Goal: Information Seeking & Learning: Find specific fact

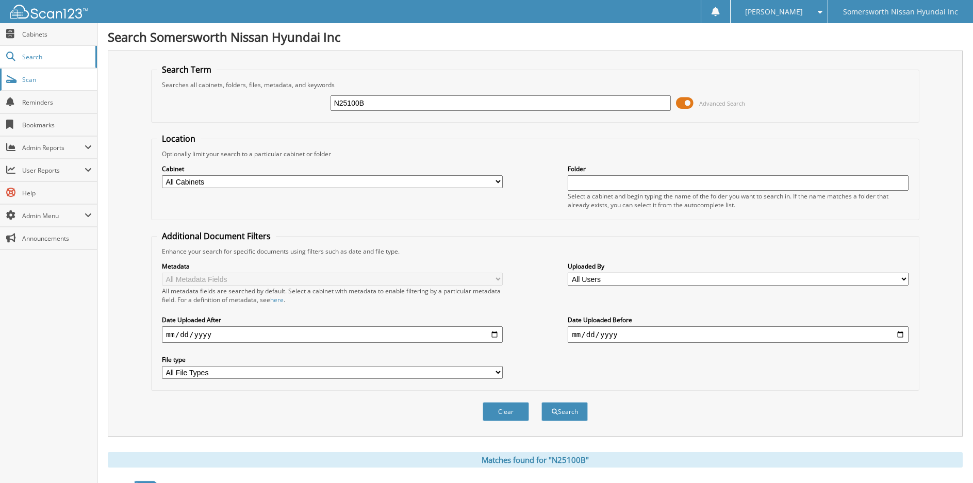
drag, startPoint x: 449, startPoint y: 107, endPoint x: 53, endPoint y: 87, distance: 396.0
click at [53, 87] on body "GAIL C. Settings Logout Somersworth Nissan Hyundai Inc Close Cabinets Search Sc…" at bounding box center [486, 444] width 973 height 889
type input "p6644"
click at [541, 402] on button "Search" at bounding box center [564, 411] width 46 height 19
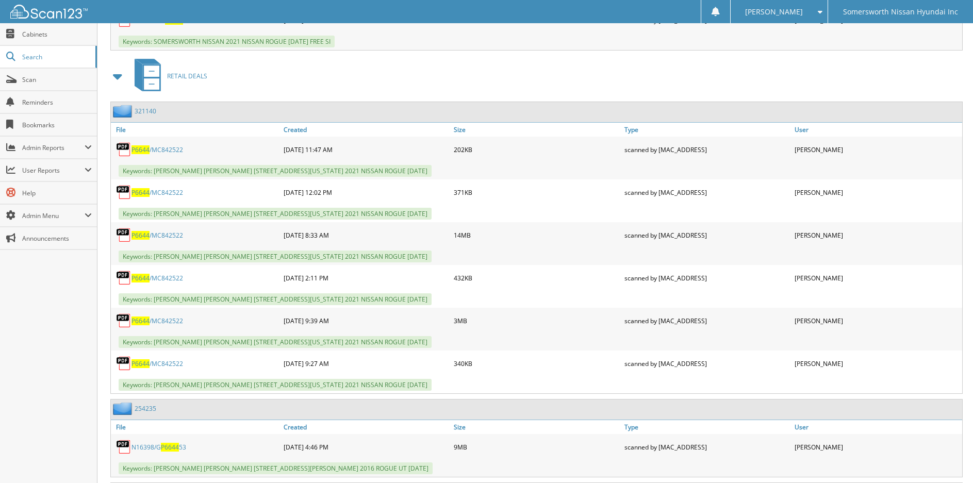
scroll to position [670, 0]
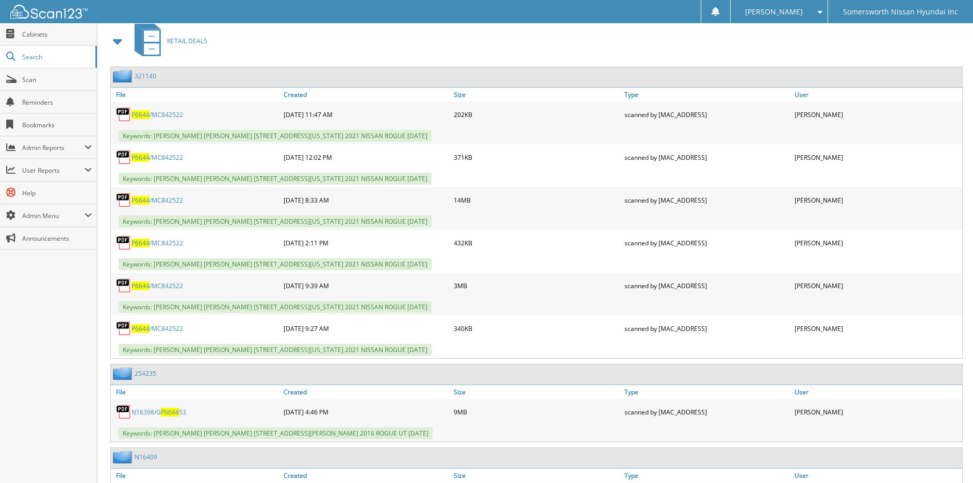
click at [143, 202] on span "P6644" at bounding box center [140, 200] width 18 height 9
click at [146, 244] on span "P6644" at bounding box center [140, 243] width 18 height 9
click at [146, 199] on span "P6644" at bounding box center [140, 200] width 18 height 9
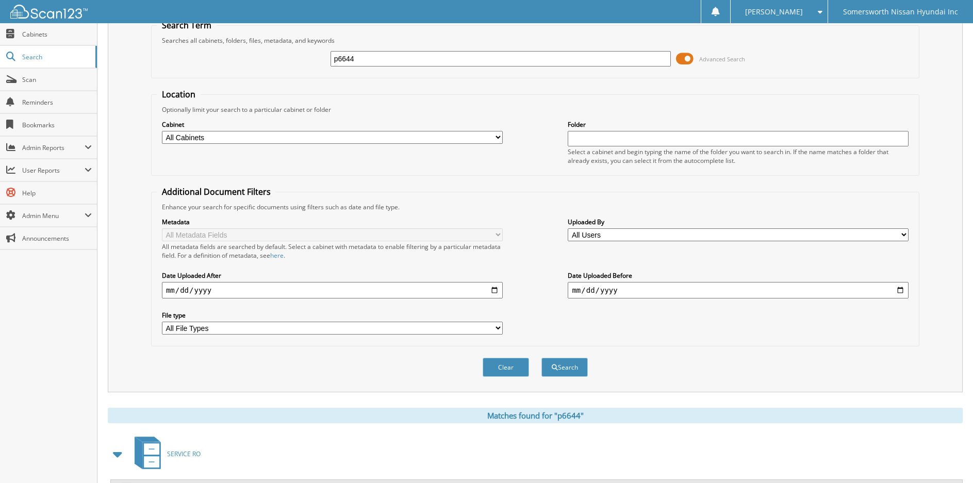
scroll to position [0, 0]
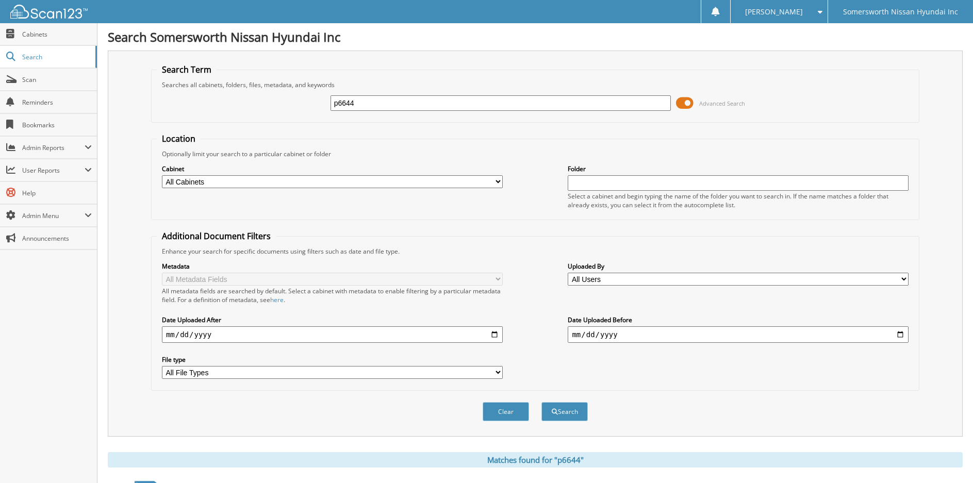
drag, startPoint x: 300, startPoint y: 102, endPoint x: -1, endPoint y: 106, distance: 300.6
type input "P6321"
click at [541, 402] on button "Search" at bounding box center [564, 411] width 46 height 19
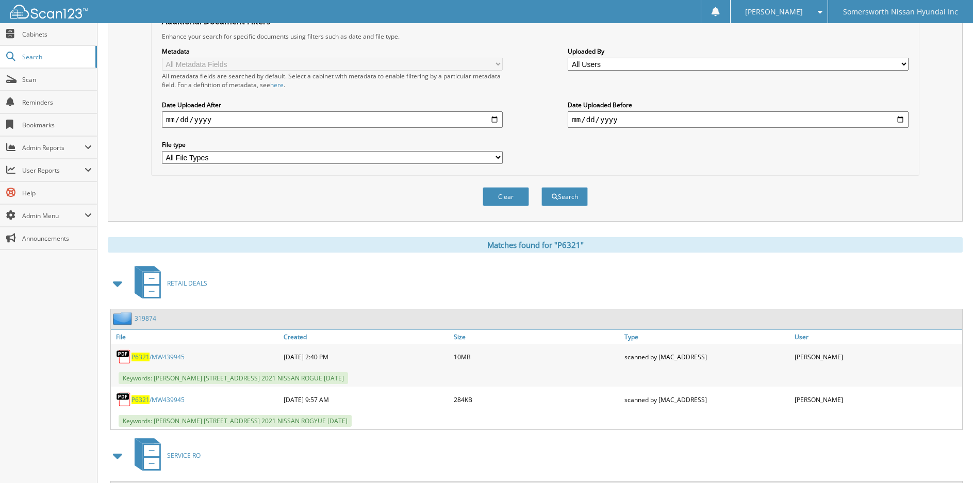
scroll to position [323, 0]
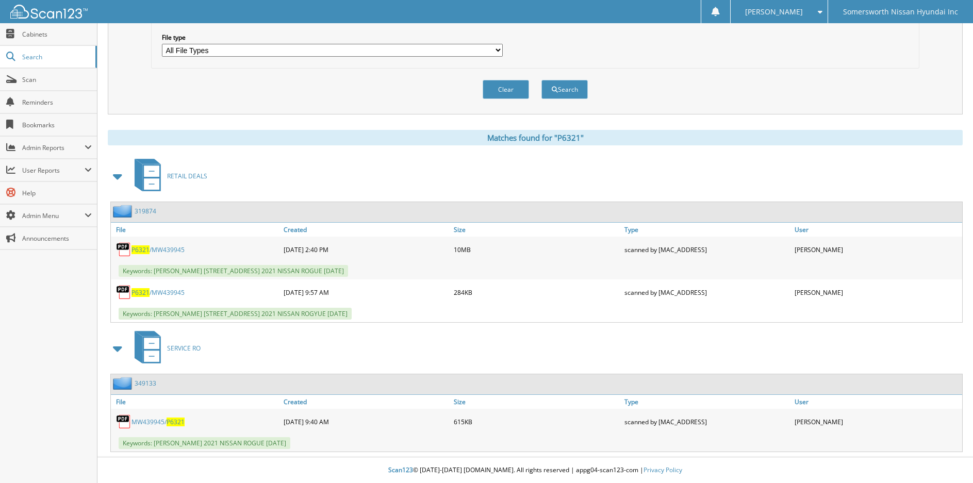
click at [151, 247] on link "P6321 /MW439945" at bounding box center [157, 249] width 53 height 9
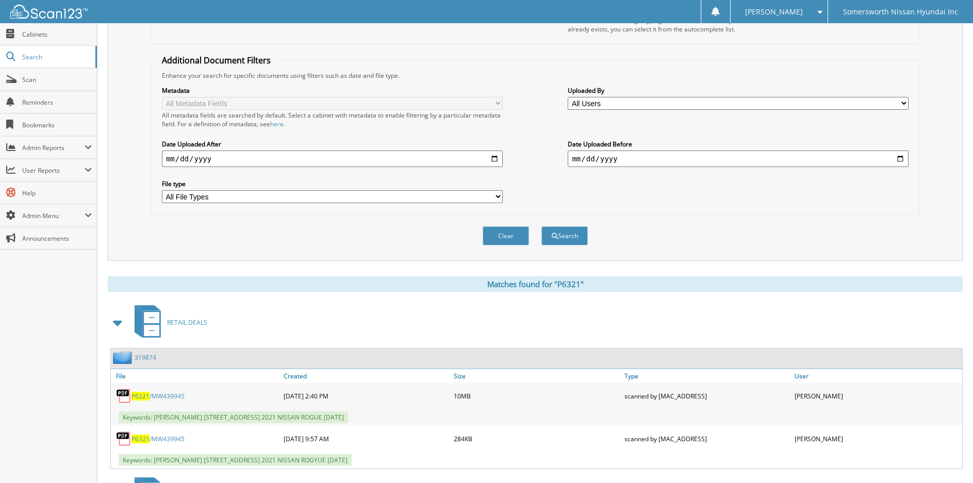
scroll to position [0, 0]
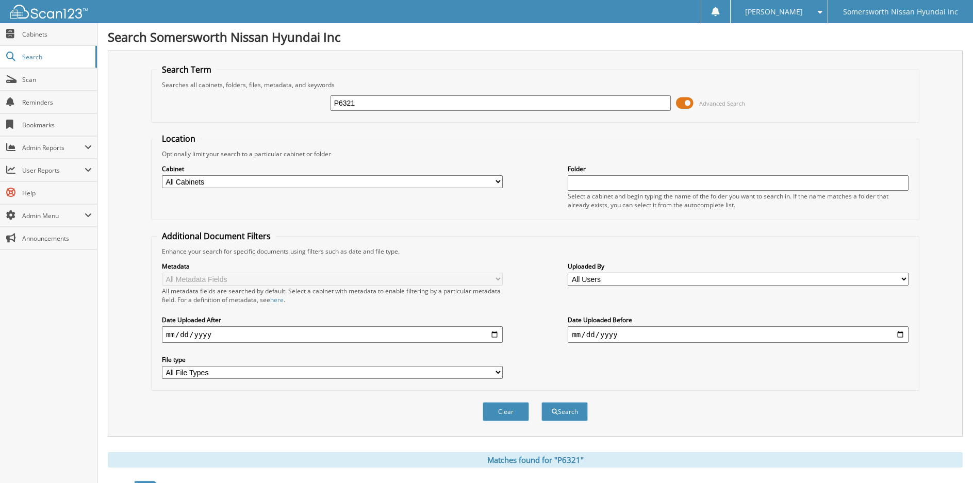
drag, startPoint x: 444, startPoint y: 99, endPoint x: 106, endPoint y: 128, distance: 339.4
click at [106, 127] on div "Search Somersworth Nissan Hyundai Inc Search Term Searches all cabinets, folder…" at bounding box center [534, 402] width 875 height 805
type input "P6784"
click at [541, 402] on button "Search" at bounding box center [564, 411] width 46 height 19
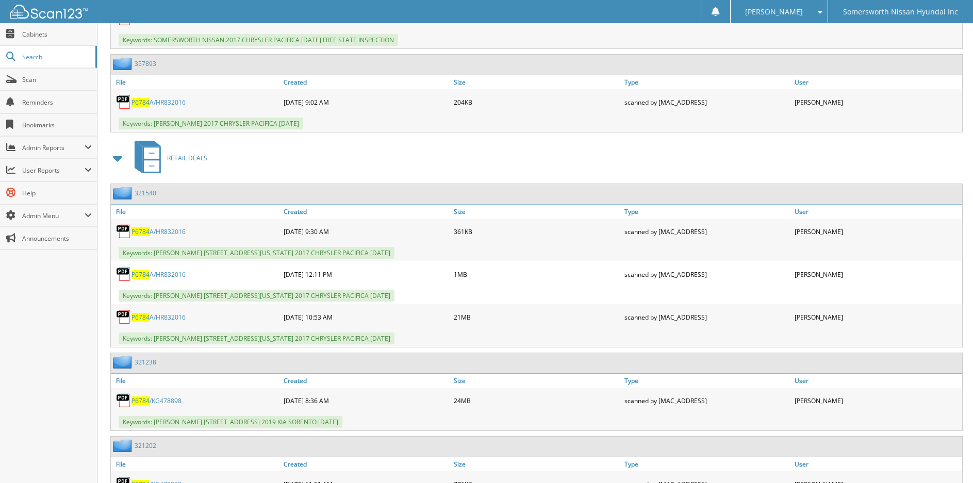
scroll to position [722, 0]
click at [147, 272] on span "P6784" at bounding box center [140, 273] width 18 height 9
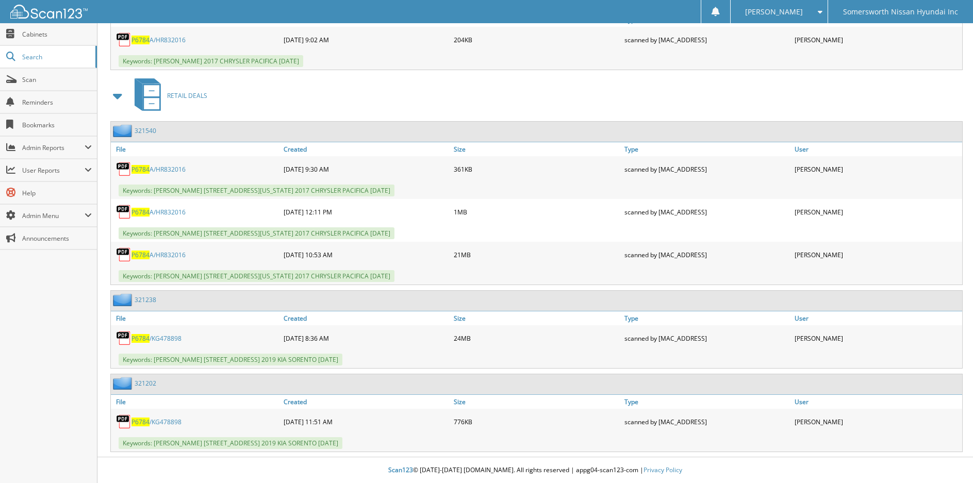
scroll to position [783, 0]
click at [151, 339] on link "P6784 /KG478898" at bounding box center [156, 338] width 50 height 9
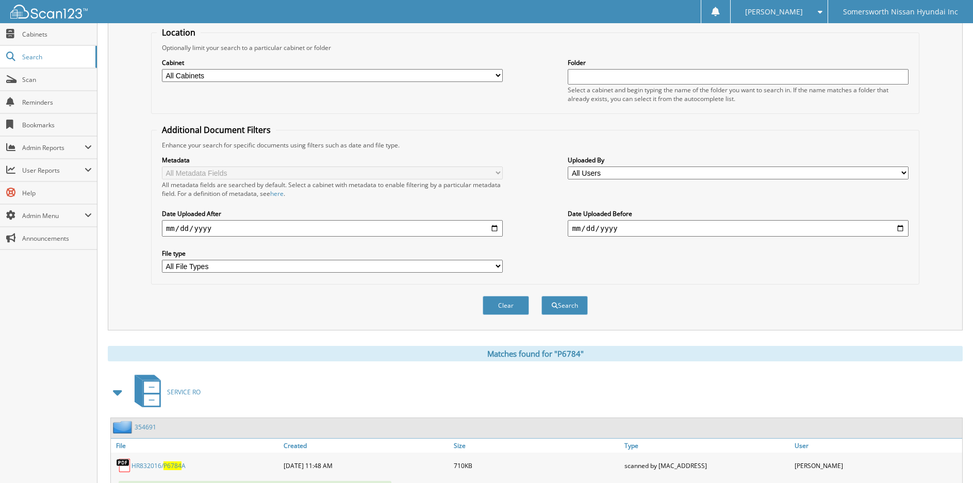
scroll to position [0, 0]
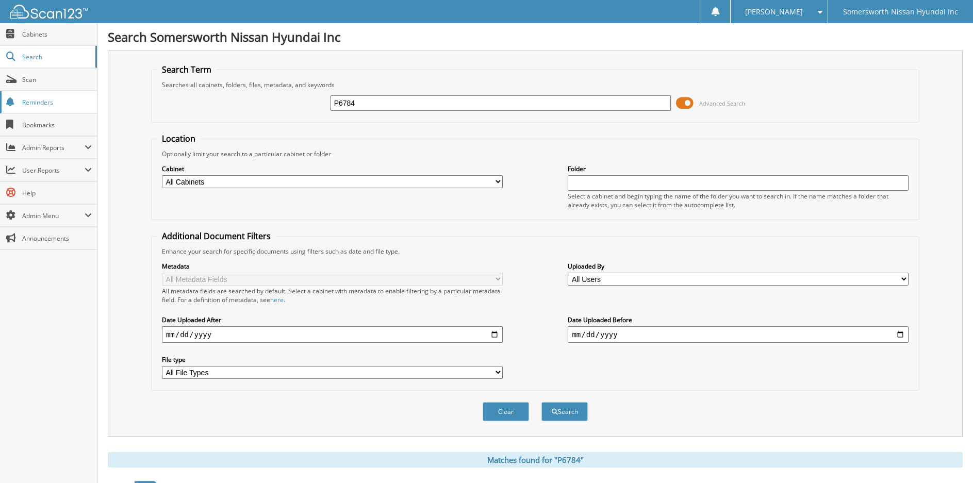
drag, startPoint x: 385, startPoint y: 101, endPoint x: 2, endPoint y: 105, distance: 383.1
type input "P6762"
click at [541, 402] on button "Search" at bounding box center [564, 411] width 46 height 19
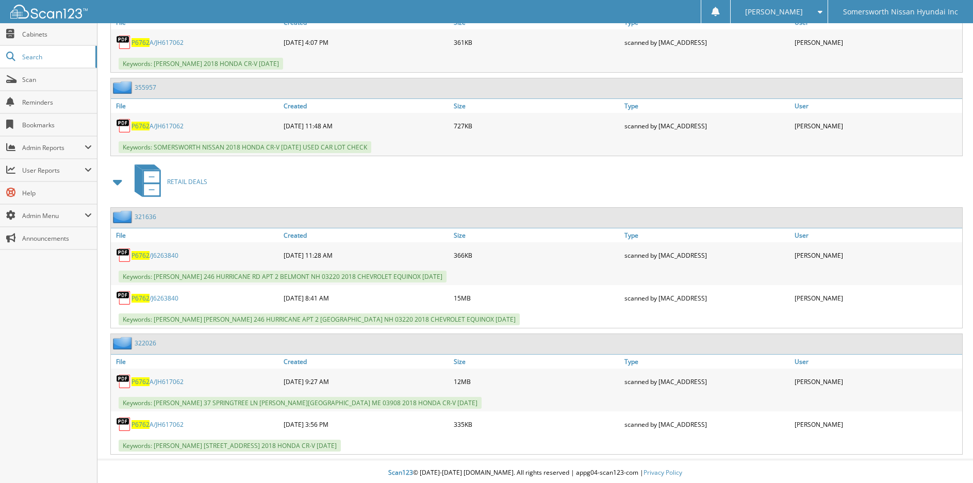
scroll to position [867, 0]
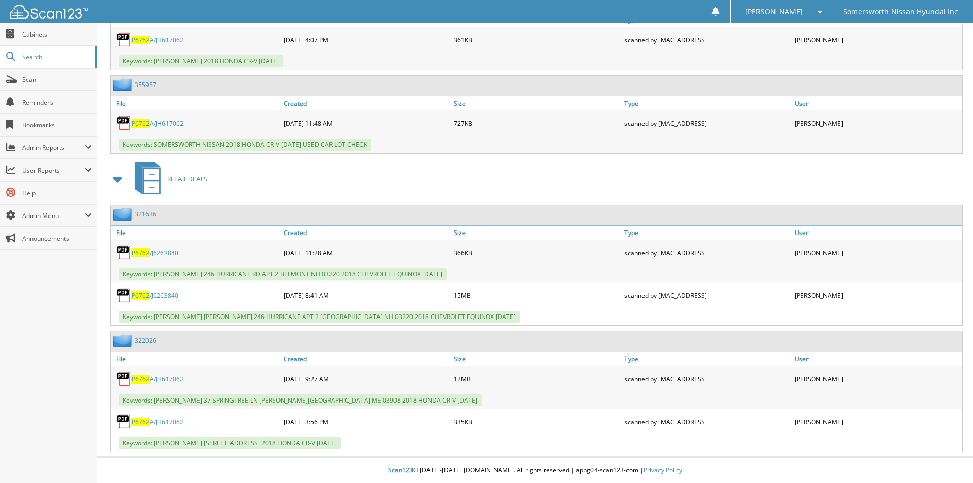
click at [148, 295] on span "P6762" at bounding box center [140, 295] width 18 height 9
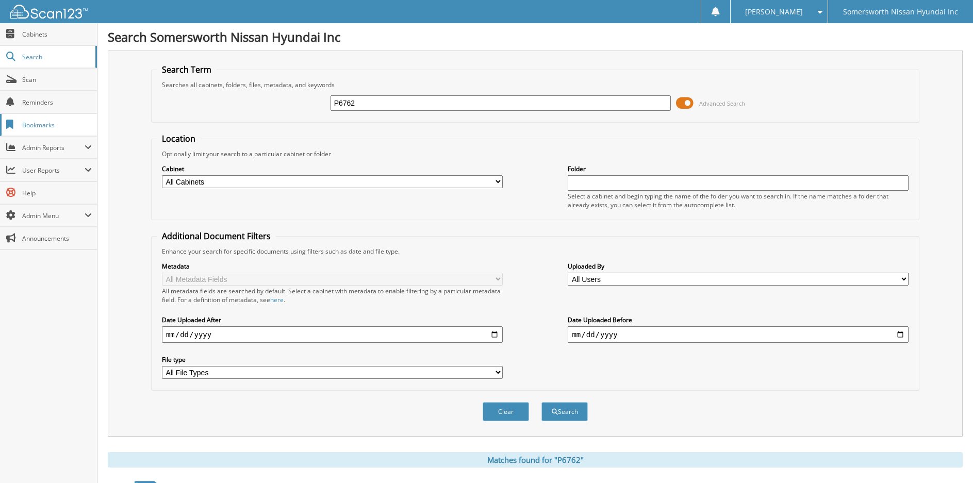
drag, startPoint x: 410, startPoint y: 97, endPoint x: 12, endPoint y: 118, distance: 399.0
type input "P6118"
click at [541, 402] on button "Search" at bounding box center [564, 411] width 46 height 19
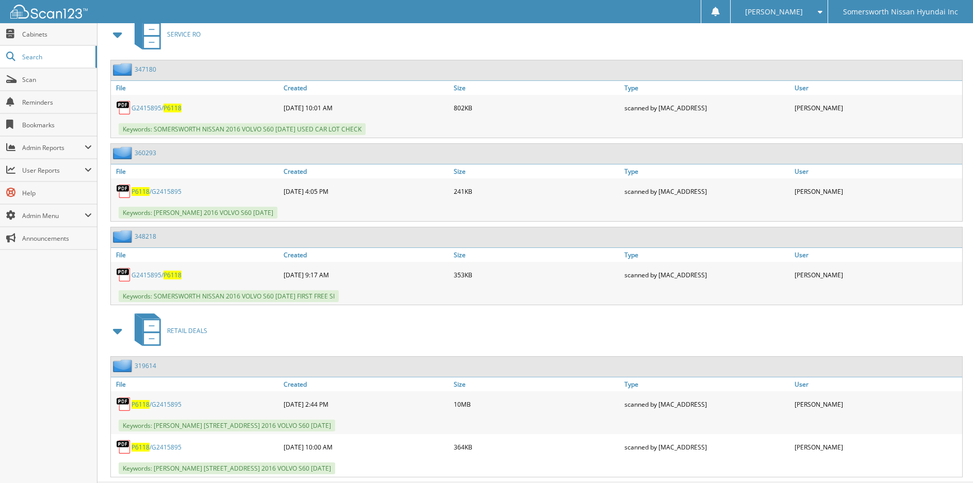
scroll to position [490, 0]
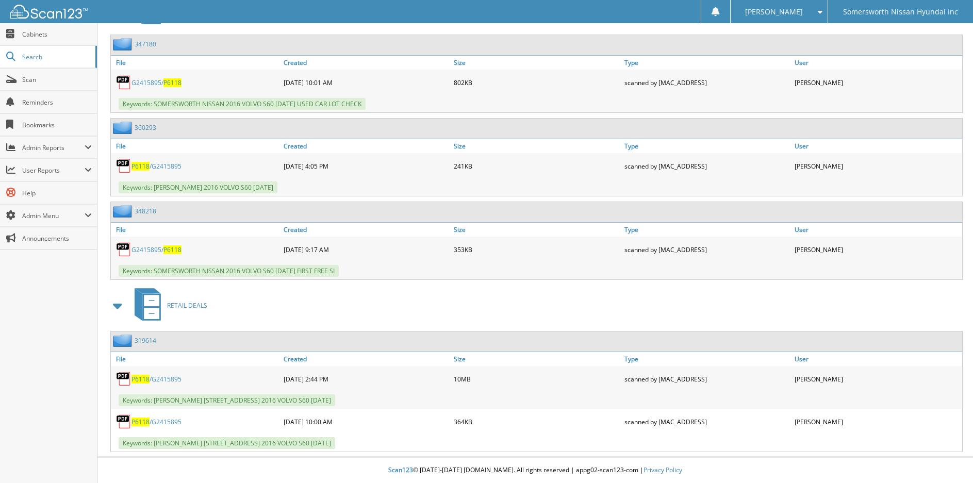
click at [146, 381] on span "P6118" at bounding box center [140, 379] width 18 height 9
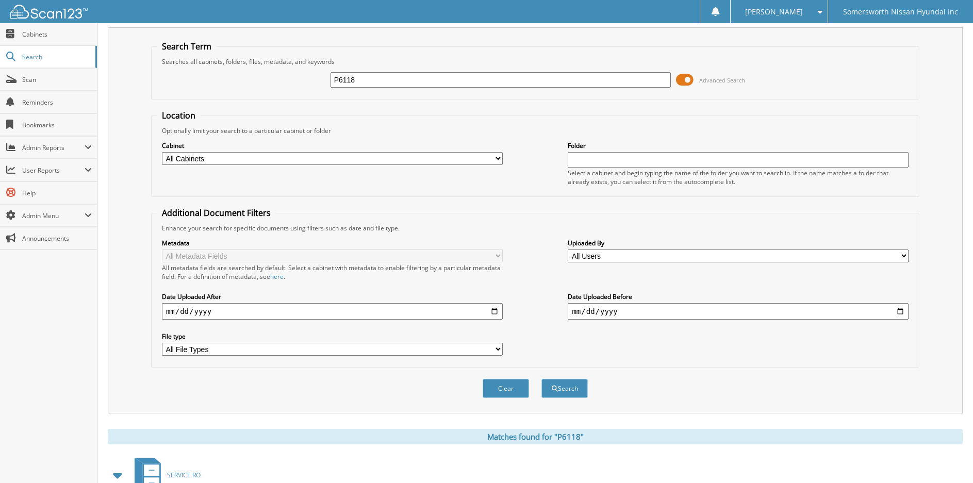
scroll to position [0, 0]
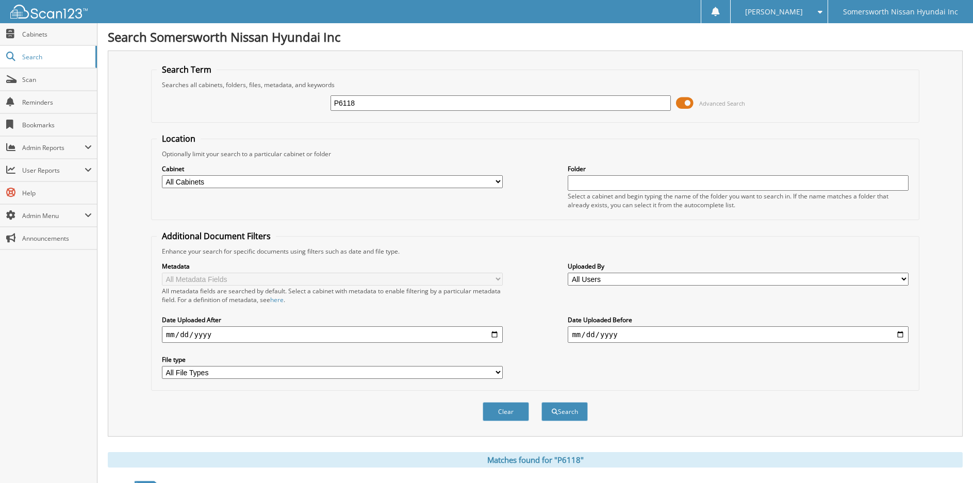
drag, startPoint x: 369, startPoint y: 108, endPoint x: 155, endPoint y: 91, distance: 214.7
click at [157, 91] on div "P6118 Advanced Search" at bounding box center [535, 103] width 757 height 28
type input "P6606"
click at [541, 402] on button "Search" at bounding box center [564, 411] width 46 height 19
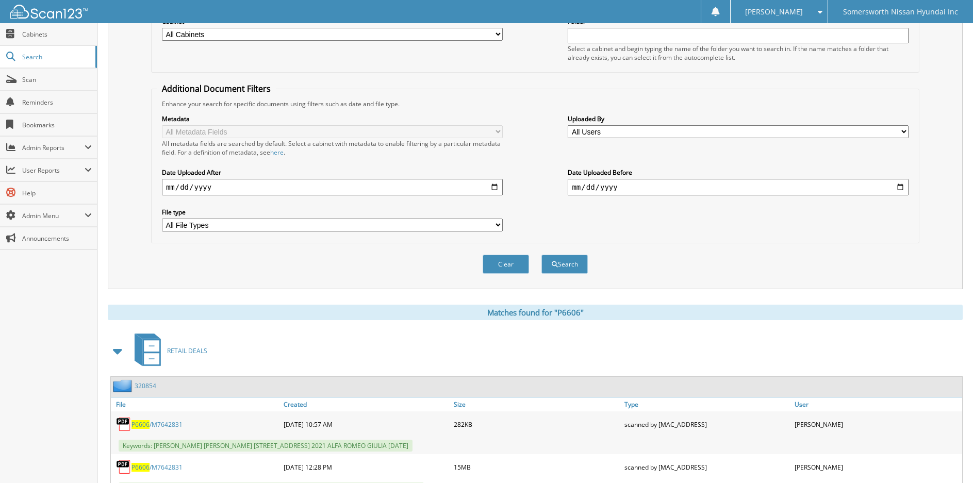
scroll to position [361, 0]
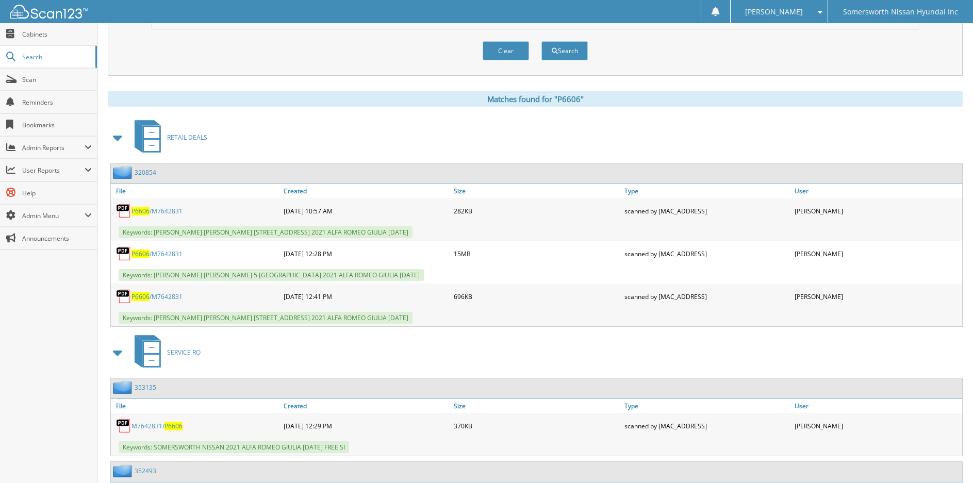
click at [154, 257] on link "P6606 /M7642831" at bounding box center [156, 254] width 51 height 9
click at [148, 298] on span "P6606" at bounding box center [140, 296] width 18 height 9
click at [150, 213] on link "P6606 /M7642831" at bounding box center [156, 211] width 51 height 9
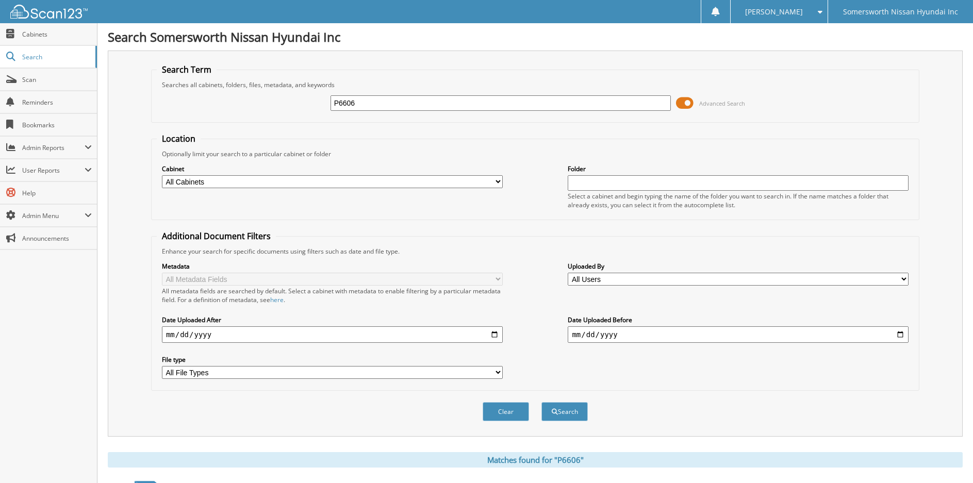
click at [425, 102] on input "P6606" at bounding box center [500, 102] width 341 height 15
type input "P6063"
click at [541, 402] on button "Search" at bounding box center [564, 411] width 46 height 19
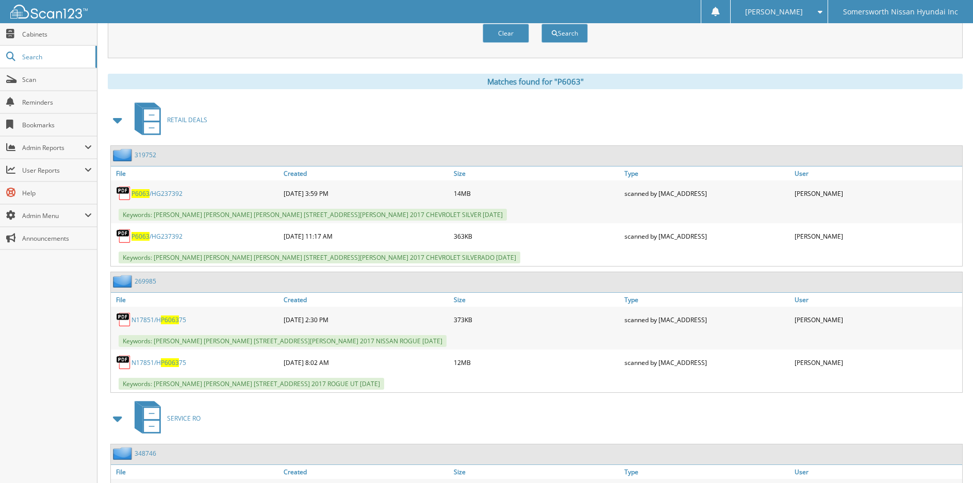
scroll to position [378, 0]
click at [139, 194] on span "P6063" at bounding box center [140, 194] width 18 height 9
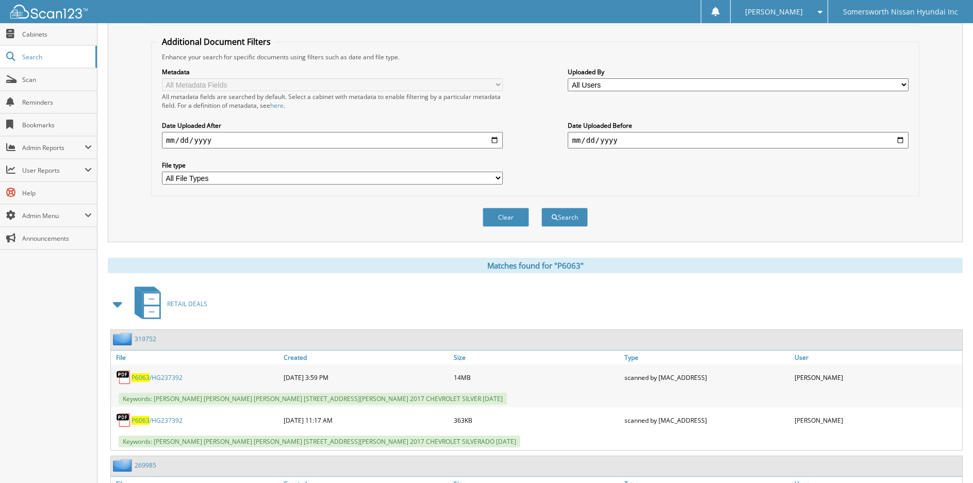
scroll to position [0, 0]
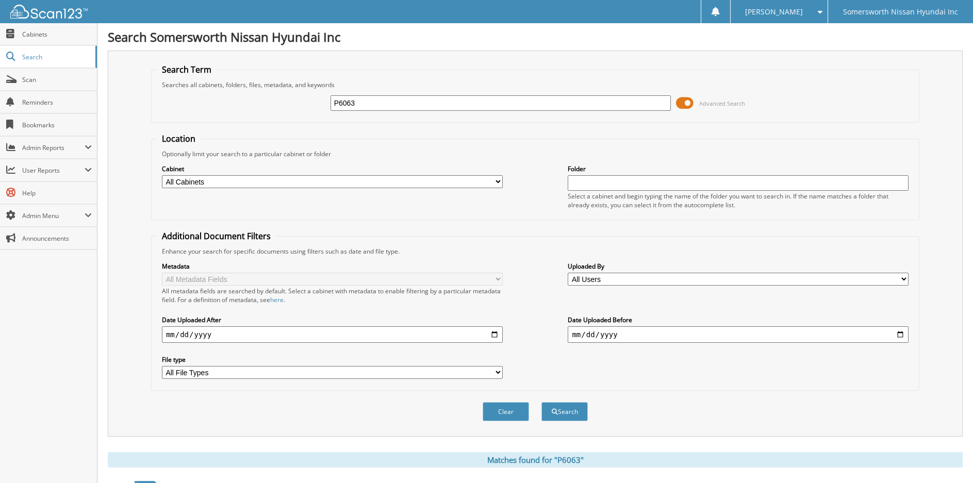
click at [507, 105] on input "P6063" at bounding box center [500, 102] width 341 height 15
type input "P"
type input "N25000A"
click at [541, 402] on button "Search" at bounding box center [564, 411] width 46 height 19
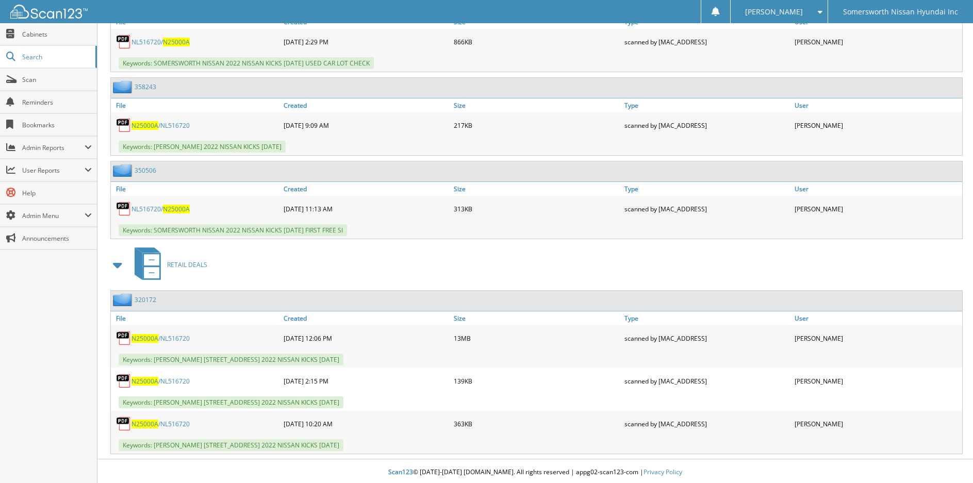
scroll to position [533, 0]
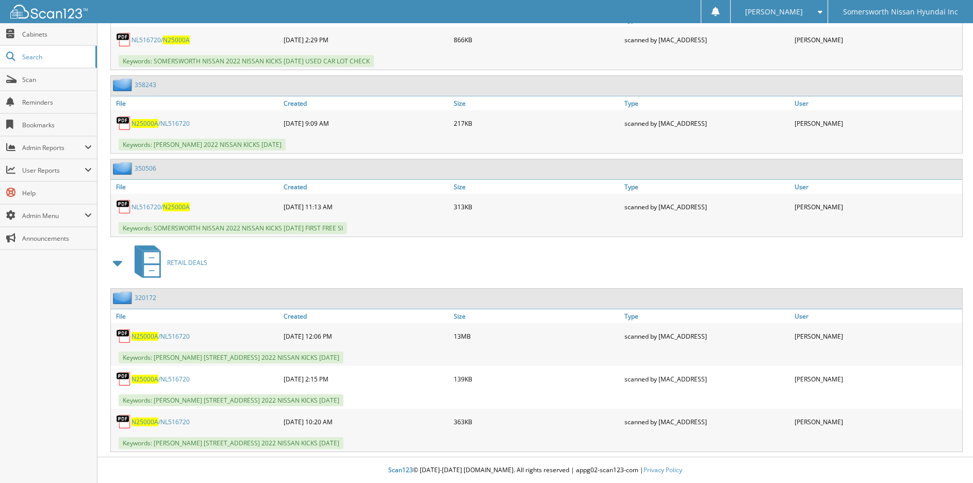
click at [154, 335] on span "N25000A" at bounding box center [144, 336] width 27 height 9
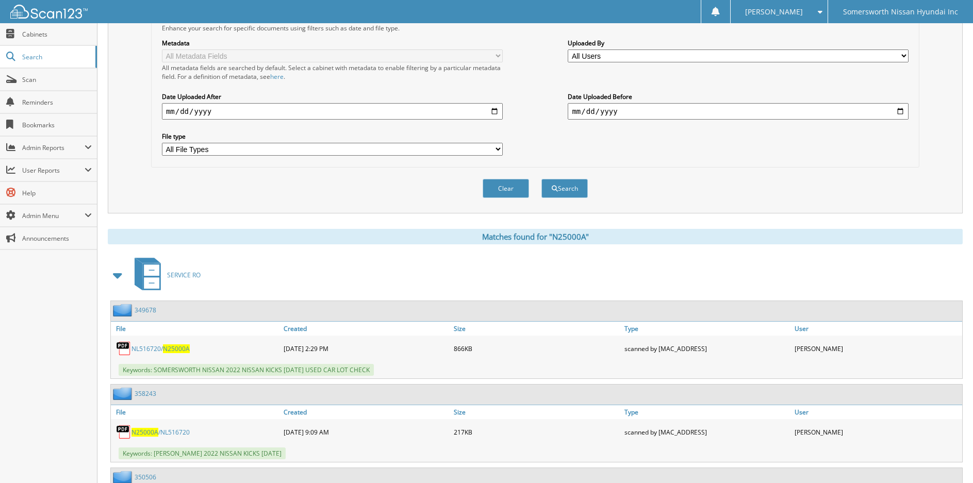
scroll to position [0, 0]
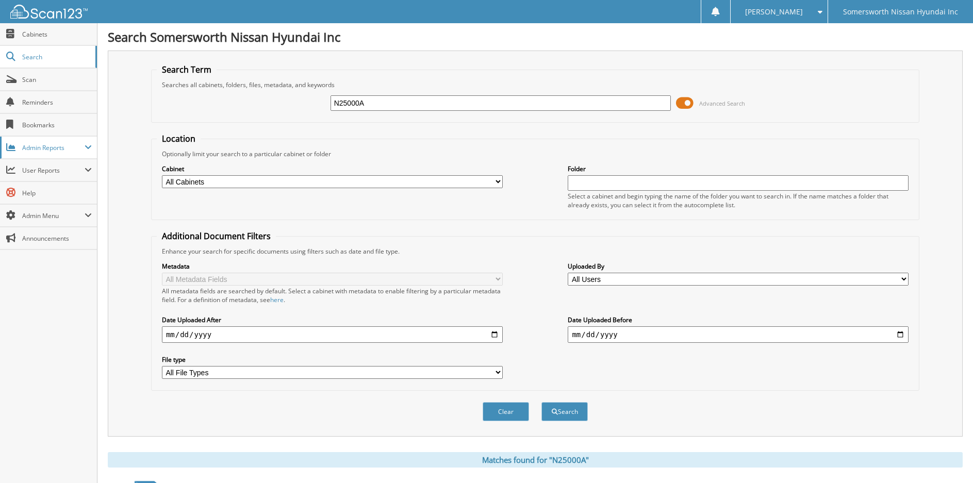
drag, startPoint x: 524, startPoint y: 103, endPoint x: 5, endPoint y: 137, distance: 520.2
type input "P6652"
click at [541, 402] on button "Search" at bounding box center [564, 411] width 46 height 19
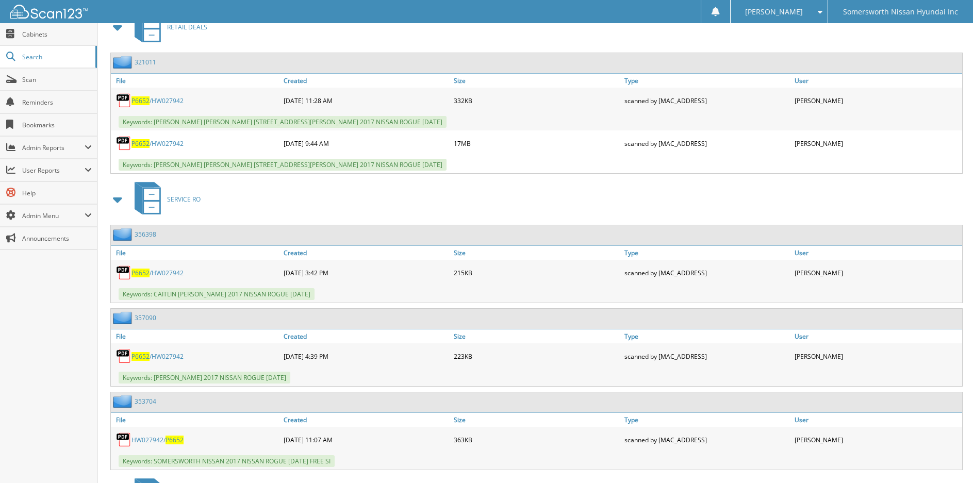
scroll to position [412, 0]
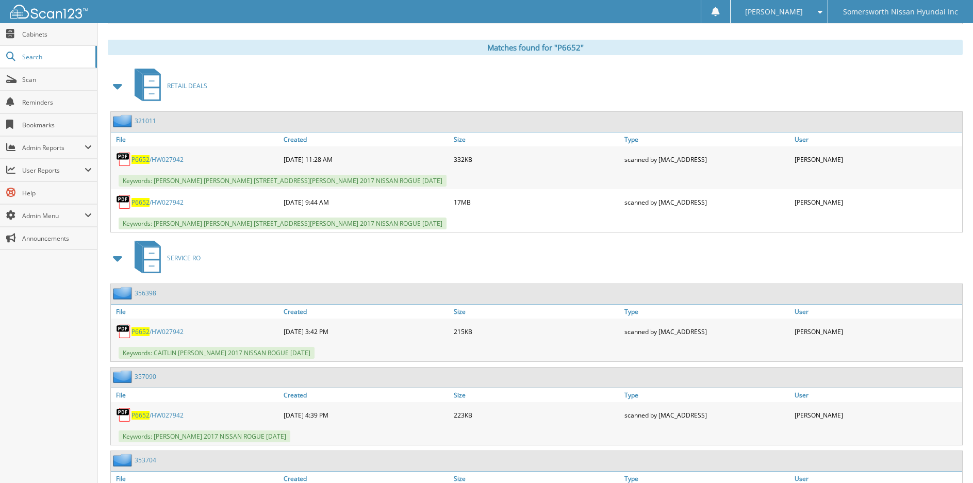
click at [144, 199] on span "P6652" at bounding box center [140, 202] width 18 height 9
